Goal: Task Accomplishment & Management: Use online tool/utility

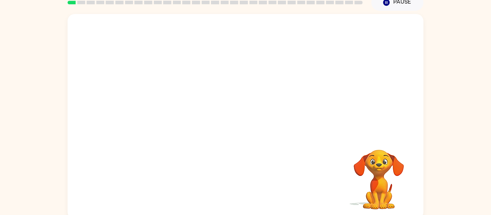
scroll to position [35, 0]
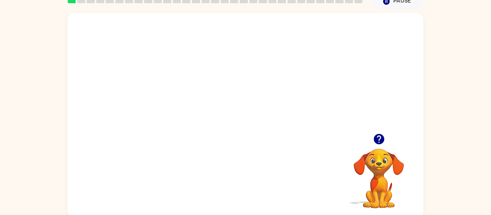
click at [382, 136] on icon "button" at bounding box center [379, 139] width 10 height 10
click at [243, 117] on div at bounding box center [246, 119] width 46 height 26
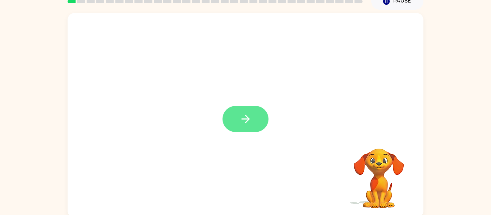
click at [246, 118] on icon "button" at bounding box center [245, 119] width 13 height 13
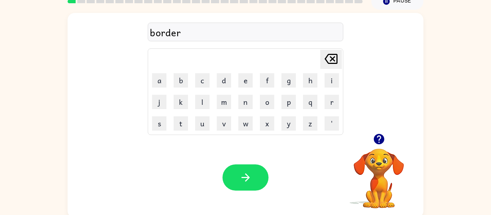
click at [193, 34] on div "border" at bounding box center [245, 32] width 191 height 15
click at [237, 180] on button "button" at bounding box center [246, 178] width 46 height 26
click at [257, 174] on button "button" at bounding box center [246, 178] width 46 height 26
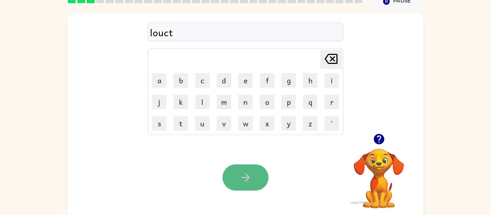
click at [224, 178] on button "button" at bounding box center [246, 178] width 46 height 26
click at [247, 179] on icon "button" at bounding box center [245, 178] width 8 height 8
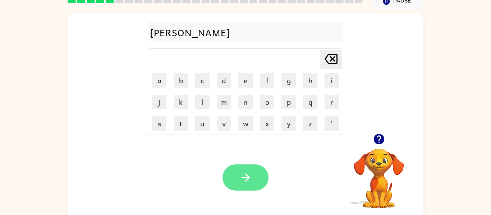
click at [236, 175] on button "button" at bounding box center [246, 178] width 46 height 26
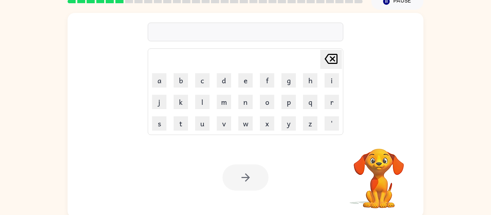
click at [182, 37] on div at bounding box center [246, 32] width 196 height 19
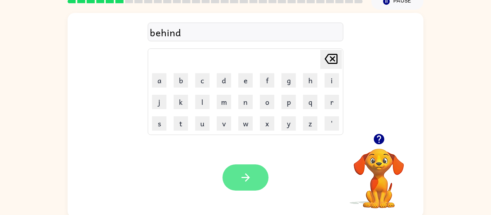
click at [253, 185] on button "button" at bounding box center [246, 178] width 46 height 26
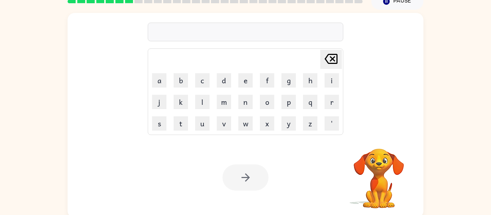
click at [216, 35] on div at bounding box center [246, 32] width 196 height 19
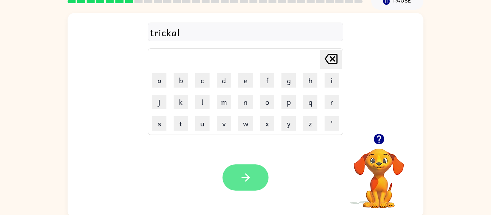
click at [249, 168] on button "button" at bounding box center [246, 178] width 46 height 26
click at [247, 180] on icon "button" at bounding box center [245, 178] width 8 height 8
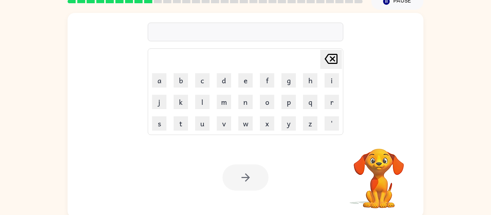
click at [229, 31] on div at bounding box center [246, 32] width 196 height 19
click at [233, 39] on div at bounding box center [246, 32] width 196 height 19
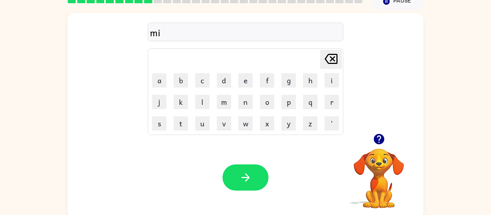
click at [296, 24] on div "mi" at bounding box center [246, 32] width 196 height 19
click at [186, 45] on div "mi Delete Delete last character input a b c d e f g h i j k l m n o p q r s t u…" at bounding box center [246, 73] width 196 height 123
click at [180, 28] on div "mi" at bounding box center [245, 32] width 191 height 15
click at [270, 198] on div "Your browser must support playing .mp4 files to use Literably. Please try using…" at bounding box center [246, 177] width 356 height 81
click at [245, 179] on icon "button" at bounding box center [245, 177] width 13 height 13
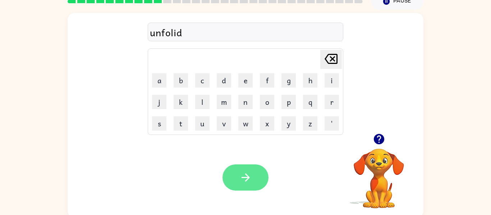
click at [237, 187] on button "button" at bounding box center [246, 178] width 46 height 26
click at [248, 178] on icon "button" at bounding box center [245, 178] width 8 height 8
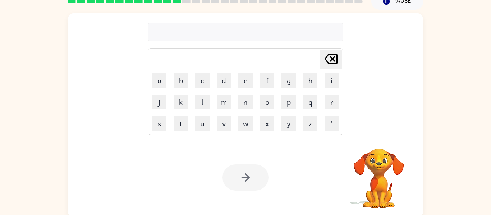
click at [205, 23] on div at bounding box center [246, 32] width 196 height 19
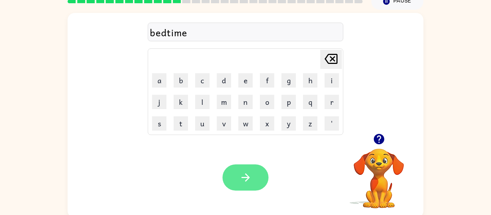
click at [251, 167] on button "button" at bounding box center [246, 178] width 46 height 26
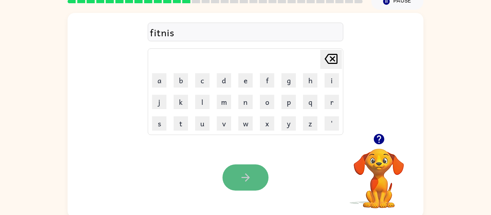
click at [235, 189] on button "button" at bounding box center [246, 178] width 46 height 26
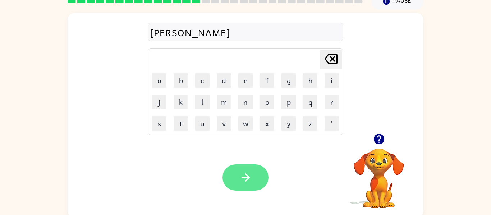
click at [255, 177] on button "button" at bounding box center [246, 178] width 46 height 26
click at [257, 180] on button "button" at bounding box center [246, 178] width 46 height 26
click at [247, 179] on icon "button" at bounding box center [245, 178] width 8 height 8
click at [249, 179] on icon "button" at bounding box center [245, 177] width 13 height 13
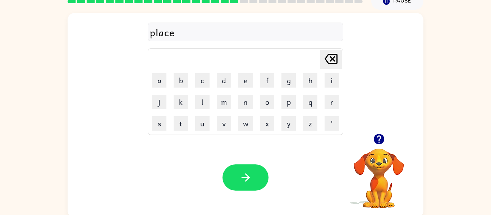
click at [250, 180] on icon "button" at bounding box center [245, 177] width 13 height 13
click at [151, 34] on div "bplay" at bounding box center [245, 32] width 191 height 15
click at [159, 36] on div "bplay" at bounding box center [245, 32] width 191 height 15
click at [156, 37] on div "bplay" at bounding box center [245, 32] width 191 height 15
click at [239, 170] on button "button" at bounding box center [246, 178] width 46 height 26
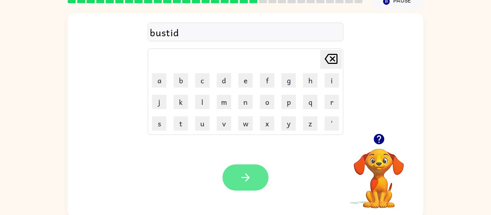
click at [245, 183] on icon "button" at bounding box center [245, 177] width 13 height 13
click at [248, 184] on button "button" at bounding box center [246, 178] width 46 height 26
click at [249, 183] on icon "button" at bounding box center [245, 177] width 13 height 13
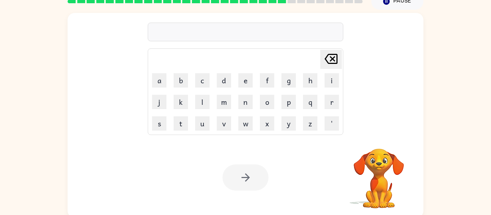
click at [249, 183] on div at bounding box center [246, 178] width 46 height 26
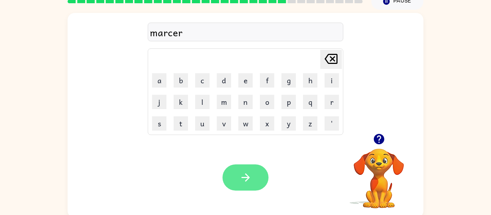
click at [249, 184] on icon "button" at bounding box center [245, 177] width 13 height 13
click at [248, 184] on button "button" at bounding box center [246, 178] width 46 height 26
click at [250, 183] on icon "button" at bounding box center [245, 177] width 13 height 13
click at [244, 171] on button "button" at bounding box center [246, 178] width 46 height 26
click at [244, 171] on icon "button" at bounding box center [245, 177] width 13 height 13
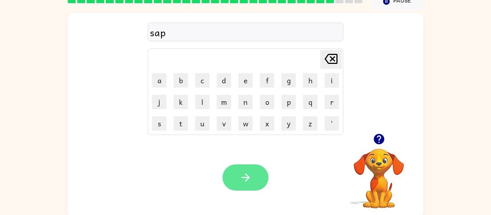
click at [244, 175] on icon "button" at bounding box center [245, 177] width 13 height 13
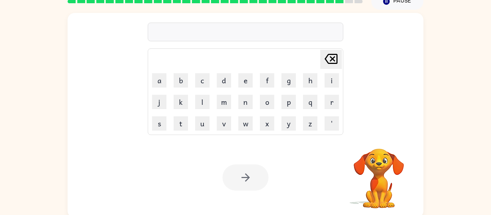
click at [217, 33] on div at bounding box center [246, 32] width 196 height 19
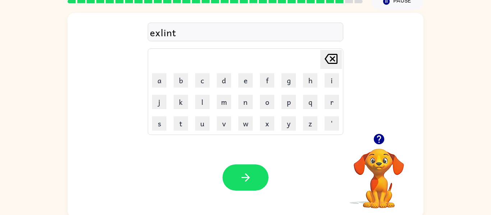
click at [218, 37] on div "exlint" at bounding box center [245, 32] width 191 height 15
click at [250, 185] on button "button" at bounding box center [246, 178] width 46 height 26
click at [248, 179] on icon "button" at bounding box center [245, 177] width 13 height 13
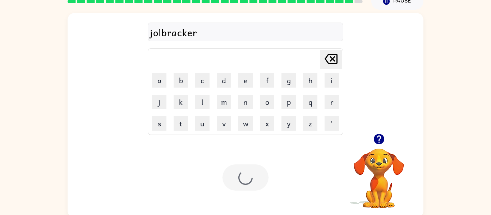
click at [248, 179] on div at bounding box center [246, 178] width 46 height 26
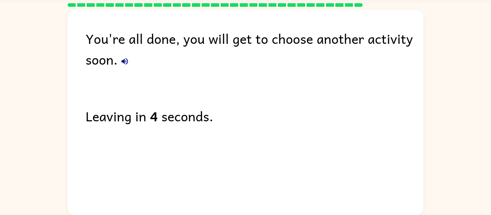
click at [130, 54] on div "You're all done, you will get to choose another activity soon." at bounding box center [255, 49] width 338 height 42
click at [124, 55] on button "button" at bounding box center [125, 61] width 14 height 14
